Goal: Information Seeking & Learning: Learn about a topic

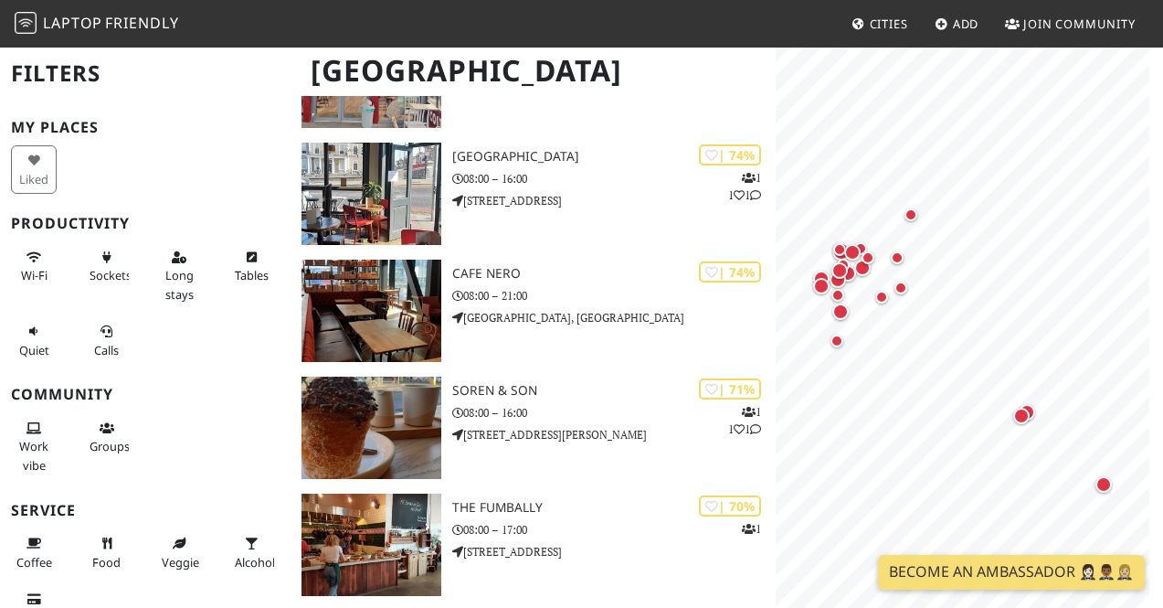
scroll to position [255, 0]
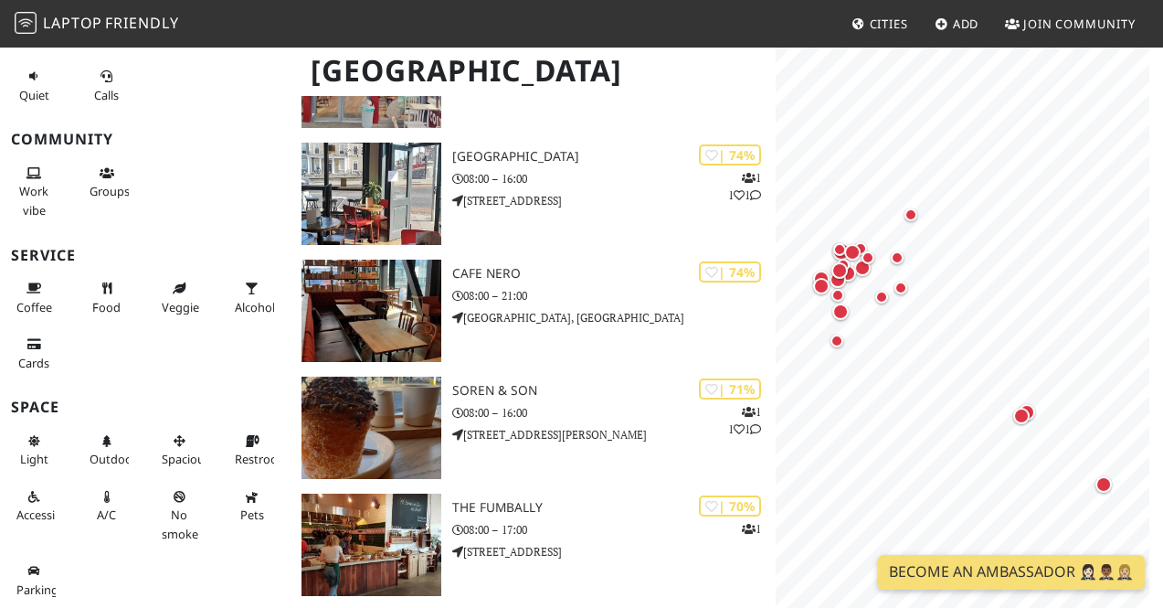
click at [885, 22] on span "Cities" at bounding box center [889, 24] width 38 height 16
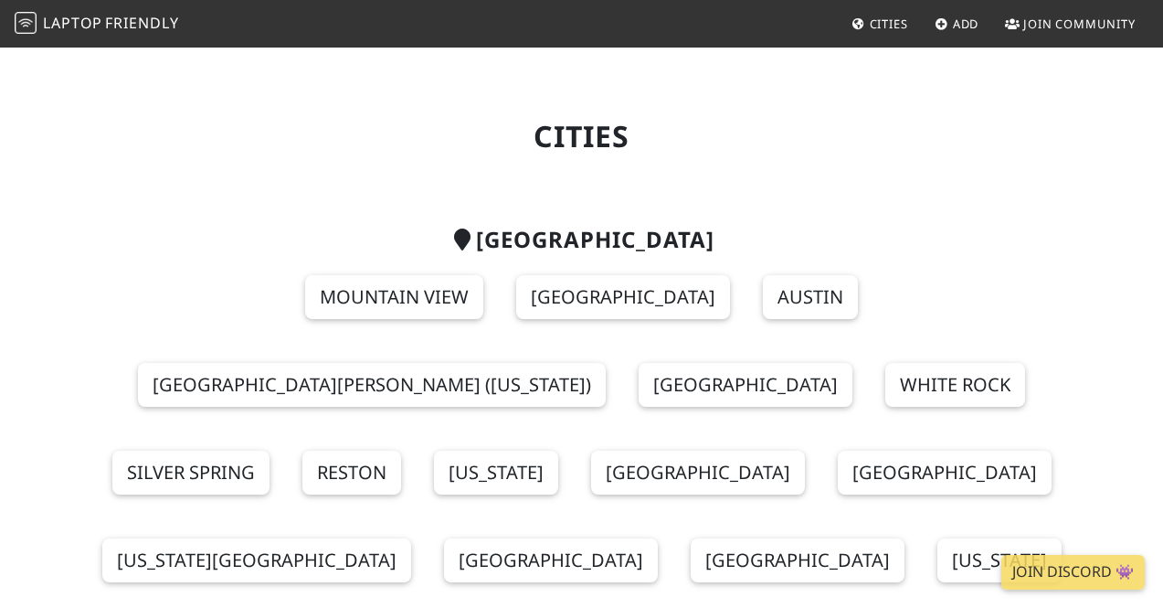
scroll to position [1484, 0]
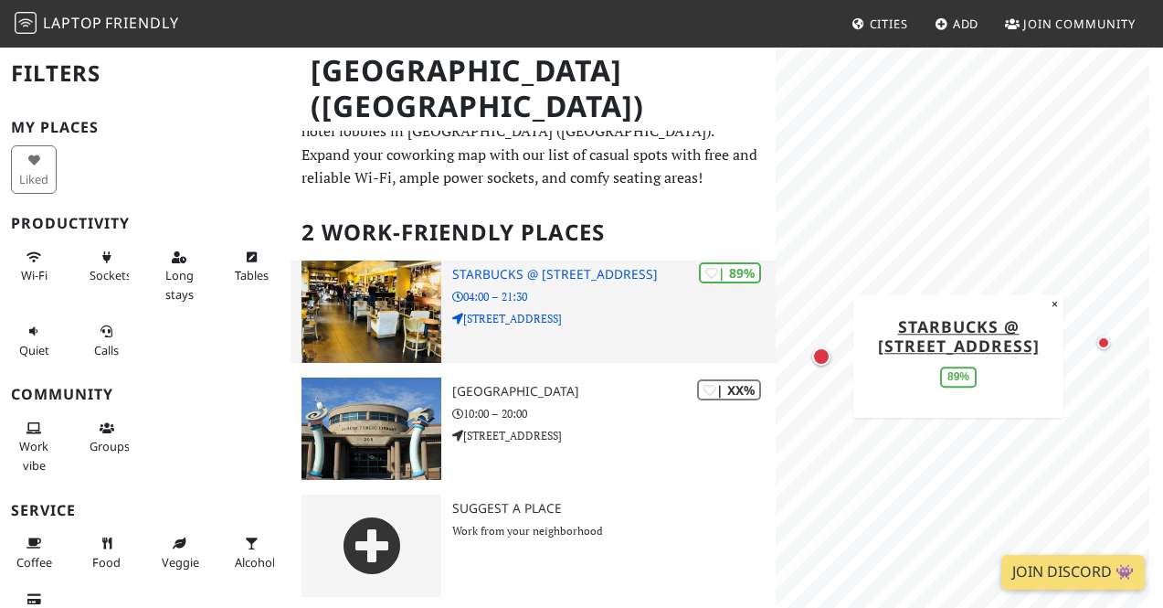
click at [590, 342] on div "| 89% Starbucks @ 7940 Dublin Blvd 04:00 – 21:30 7940 Dublin Blvd" at bounding box center [614, 311] width 324 height 102
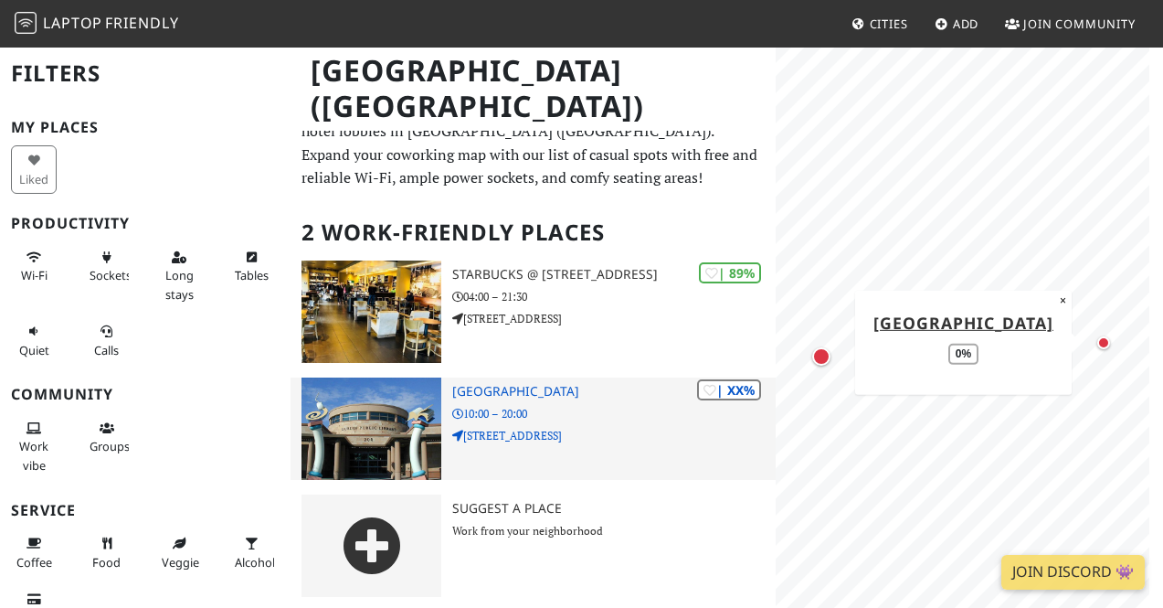
click at [516, 427] on p "200 Civic Plaza" at bounding box center [614, 435] width 324 height 17
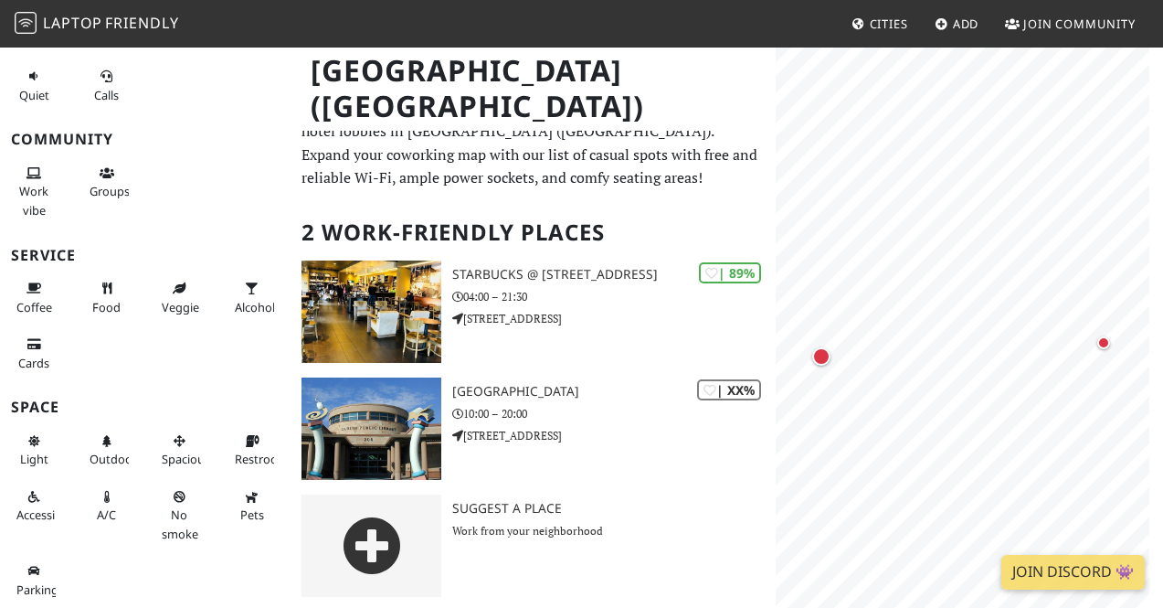
scroll to position [4, 0]
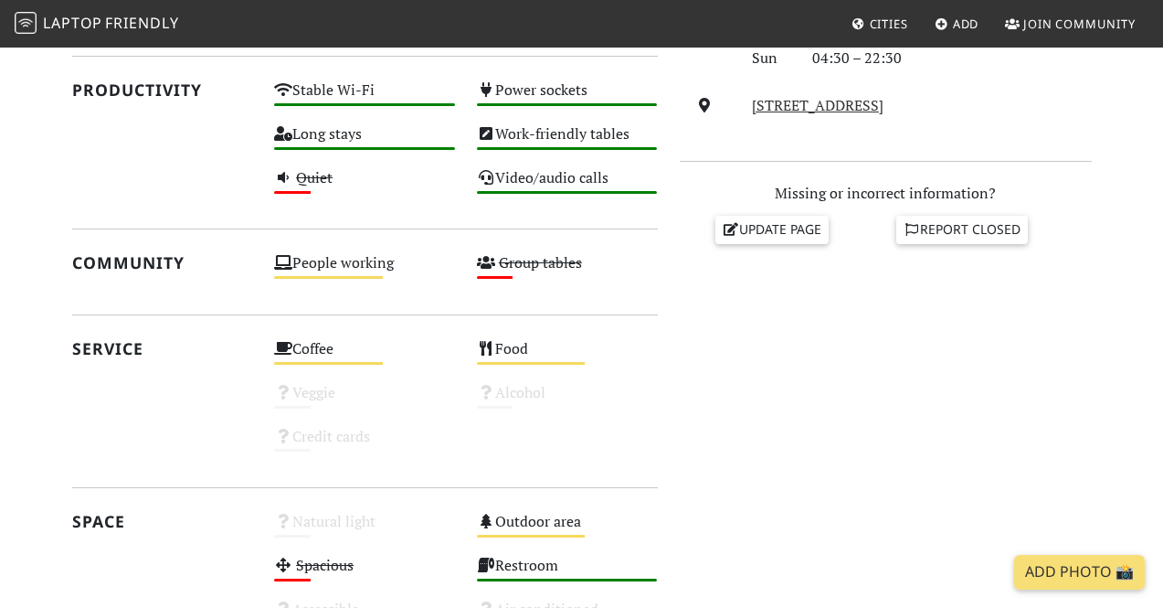
scroll to position [668, 0]
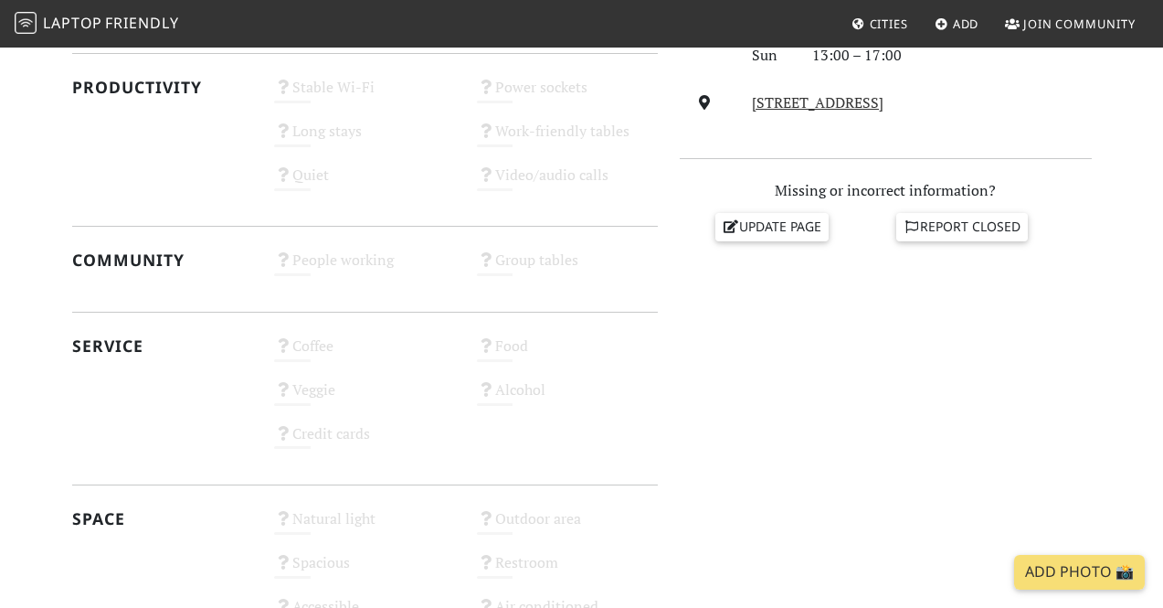
scroll to position [669, 0]
